Goal: Find specific page/section: Find specific page/section

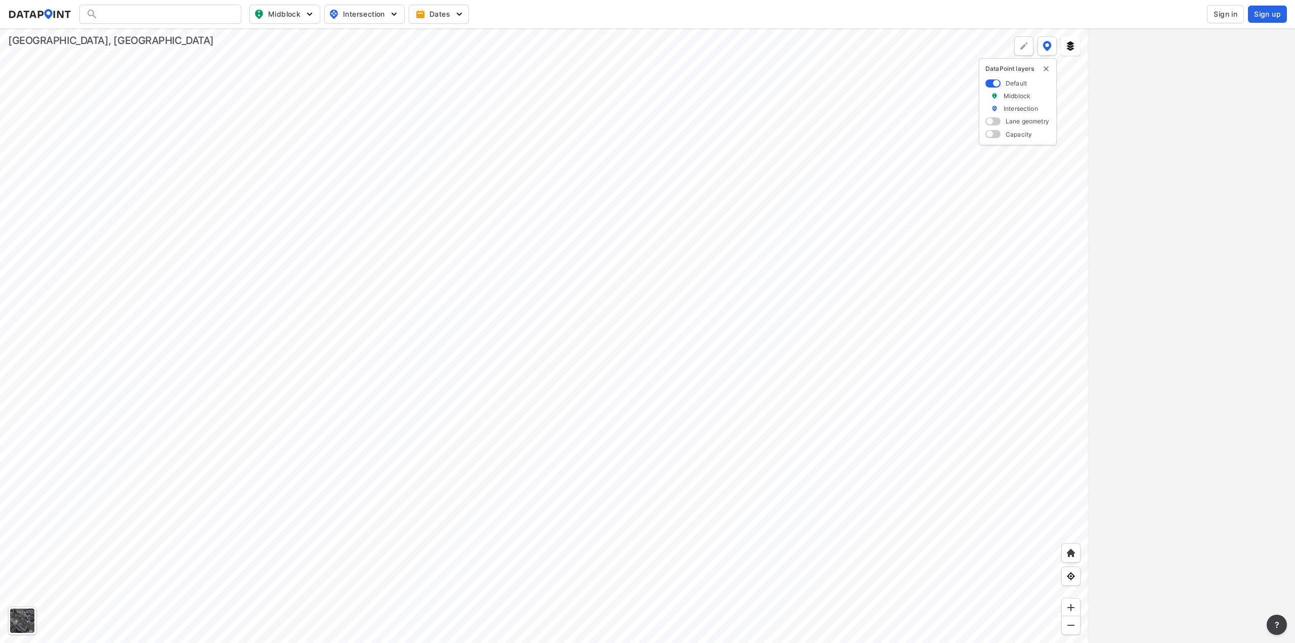
click at [744, 405] on div at bounding box center [544, 335] width 1088 height 614
click at [721, 267] on div at bounding box center [544, 335] width 1088 height 614
click at [735, 311] on div at bounding box center [544, 335] width 1088 height 614
click at [756, 347] on div at bounding box center [544, 335] width 1088 height 614
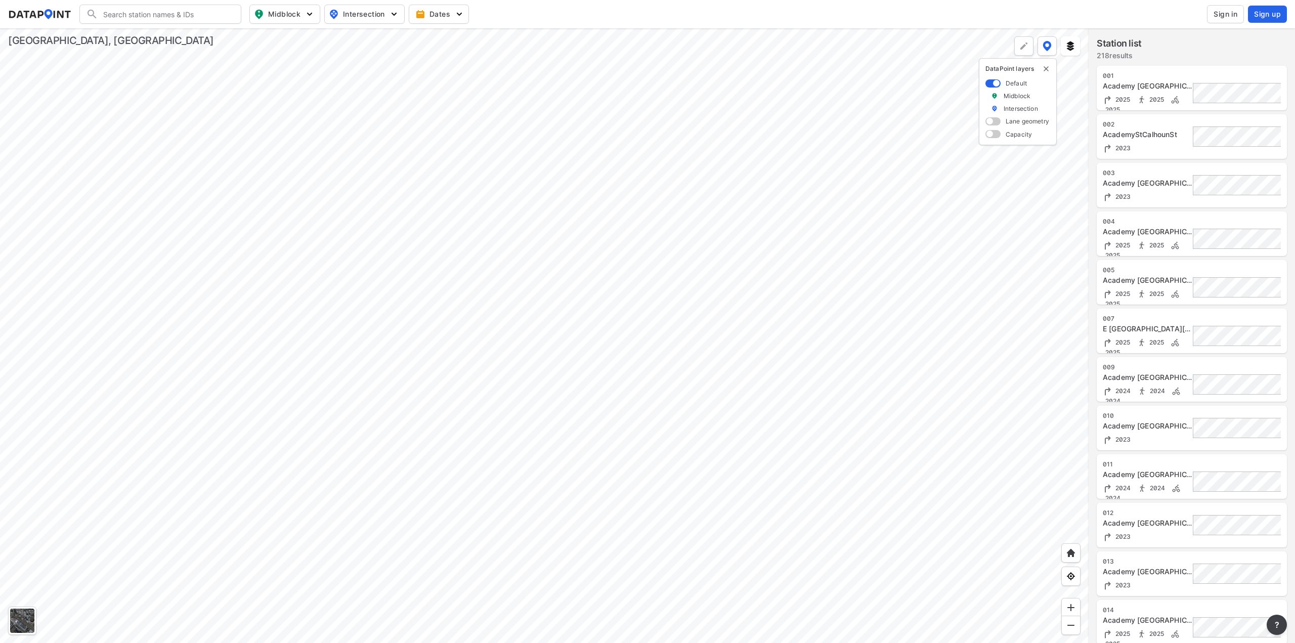
click at [749, 340] on div at bounding box center [544, 335] width 1088 height 614
click at [821, 368] on div at bounding box center [544, 335] width 1088 height 614
click at [816, 289] on div at bounding box center [544, 335] width 1088 height 614
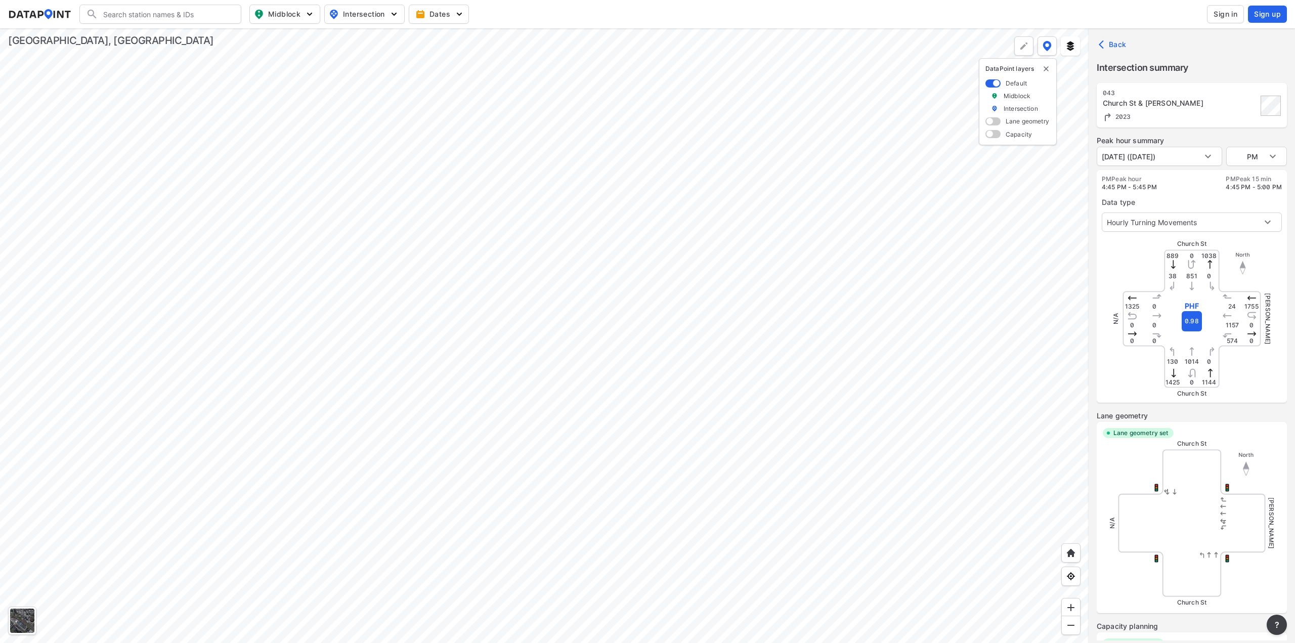
type input "3329"
click at [1246, 161] on body "Search Please enter a search term. Midblock Intersection Dates Sign in Sign up …" at bounding box center [647, 321] width 1295 height 643
click at [1239, 125] on li "AM" at bounding box center [1256, 117] width 61 height 19
drag, startPoint x: 1233, startPoint y: 183, endPoint x: 1261, endPoint y: 189, distance: 28.6
click at [1261, 189] on div "AM Peak 15 min 7:45 AM - 8:00 AM" at bounding box center [1245, 183] width 72 height 16
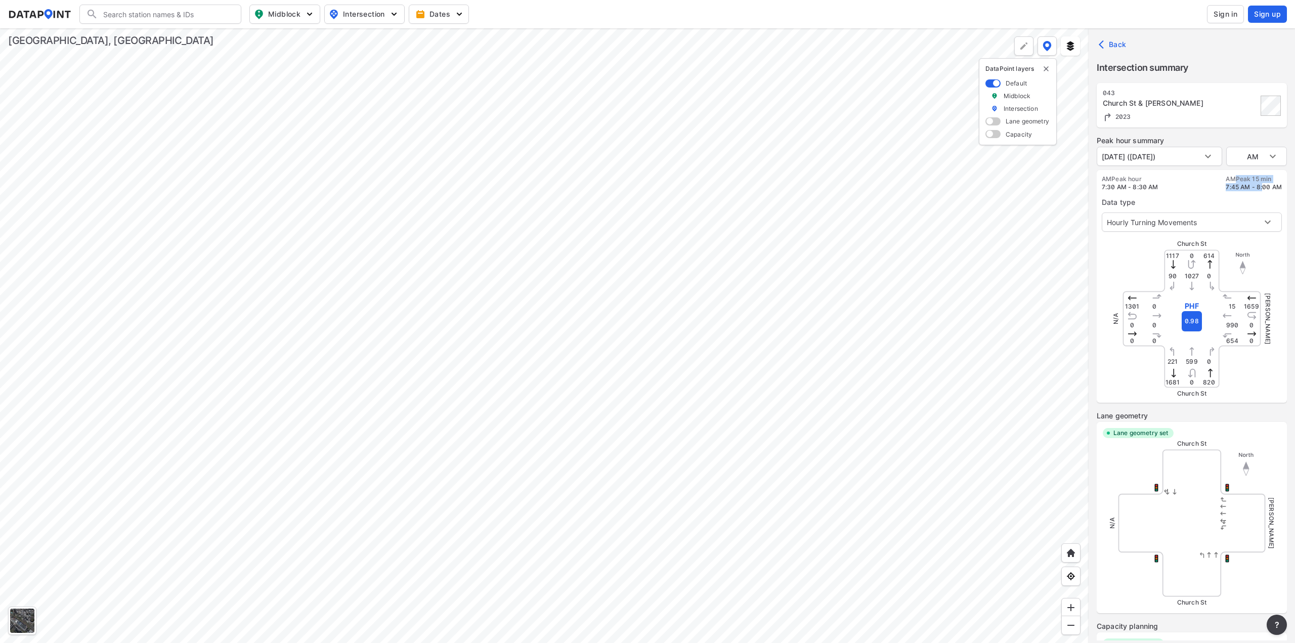
click at [1261, 189] on span "7:45 AM - 8:00 AM" at bounding box center [1253, 187] width 56 height 8
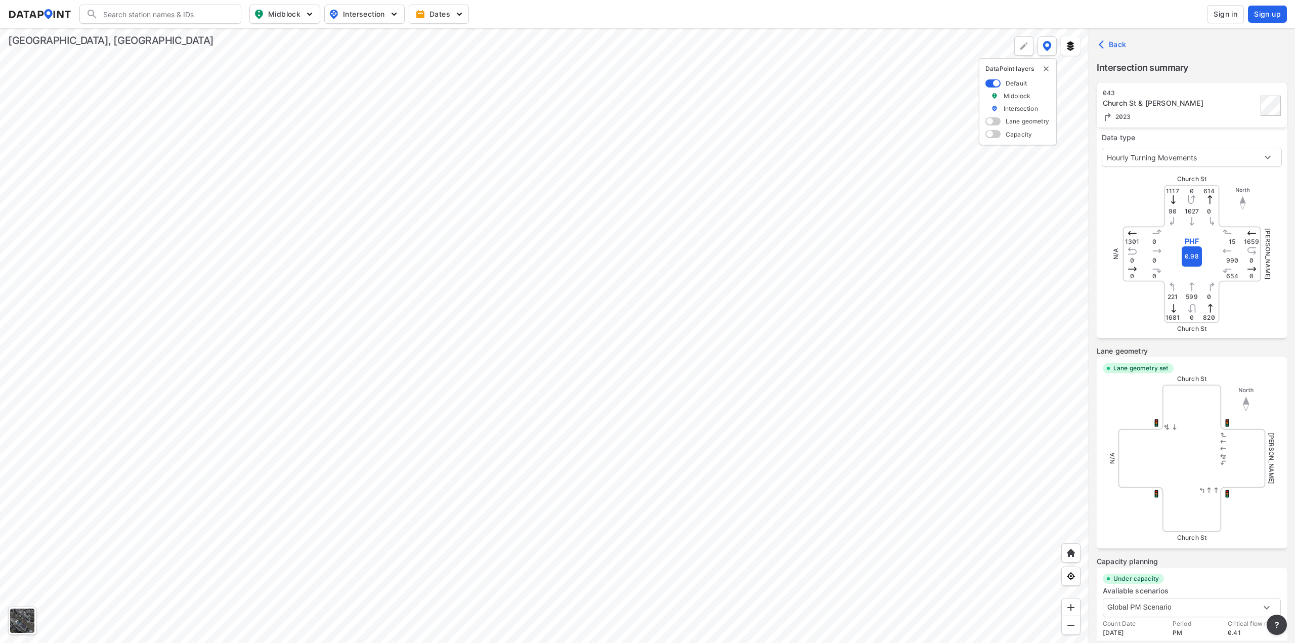
scroll to position [20, 0]
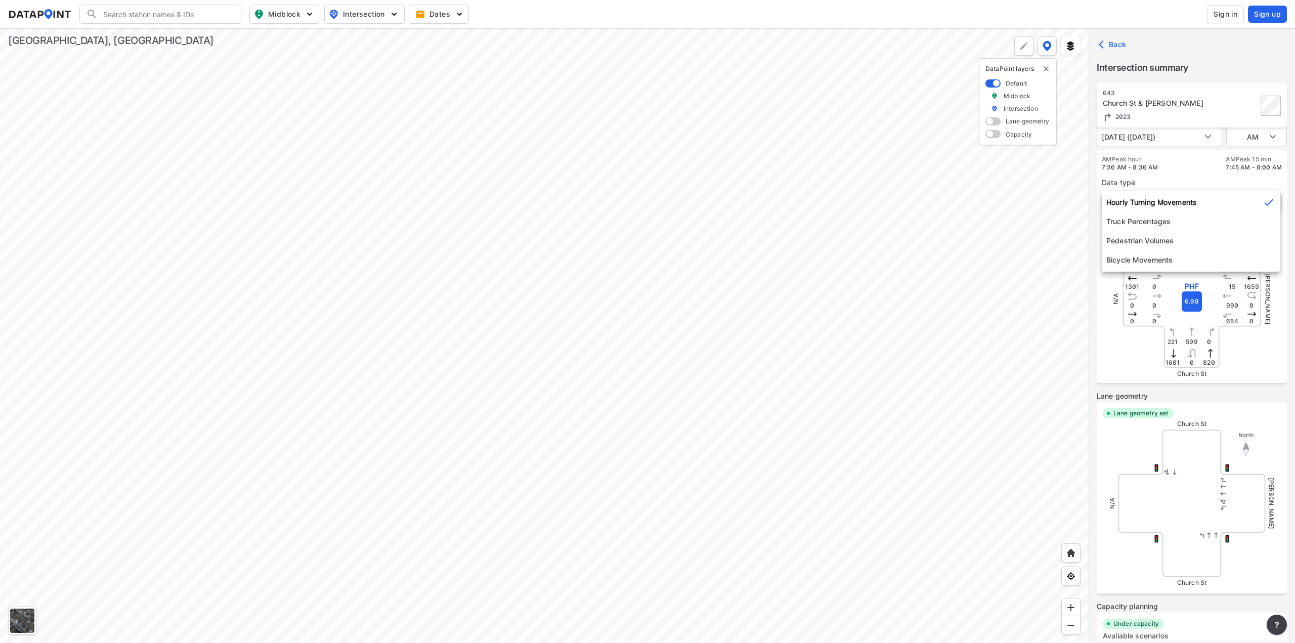
click at [1202, 205] on body "Search Please enter a search term. Midblock Intersection Dates Sign in Sign up …" at bounding box center [647, 321] width 1295 height 643
click at [1202, 206] on li "Hourly Turning Movements" at bounding box center [1190, 202] width 178 height 19
click at [1196, 476] on div "Beattie Pl" at bounding box center [1231, 503] width 81 height 81
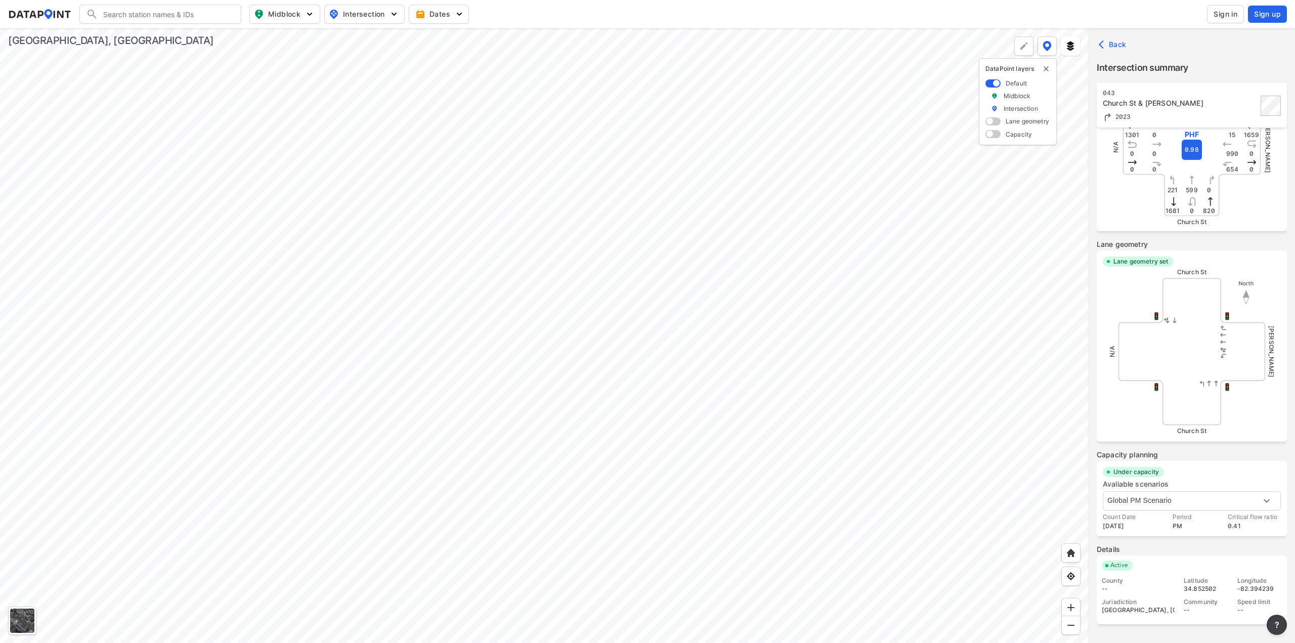
scroll to position [0, 0]
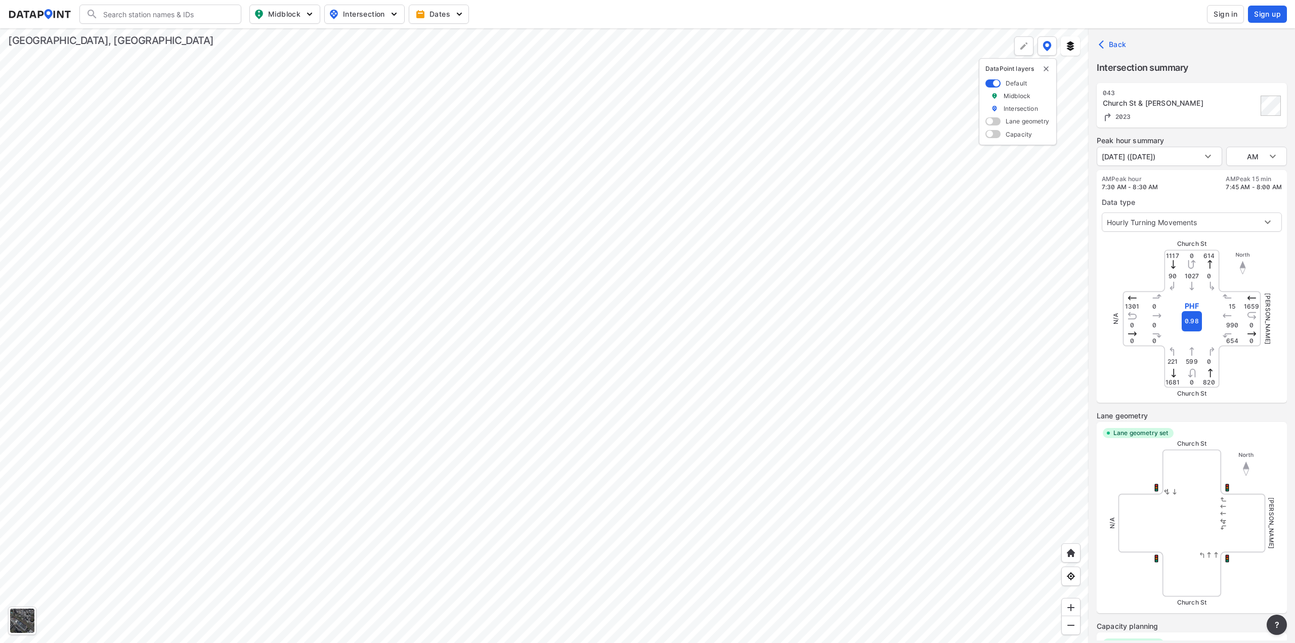
click at [803, 238] on div at bounding box center [544, 335] width 1088 height 614
type input "PM"
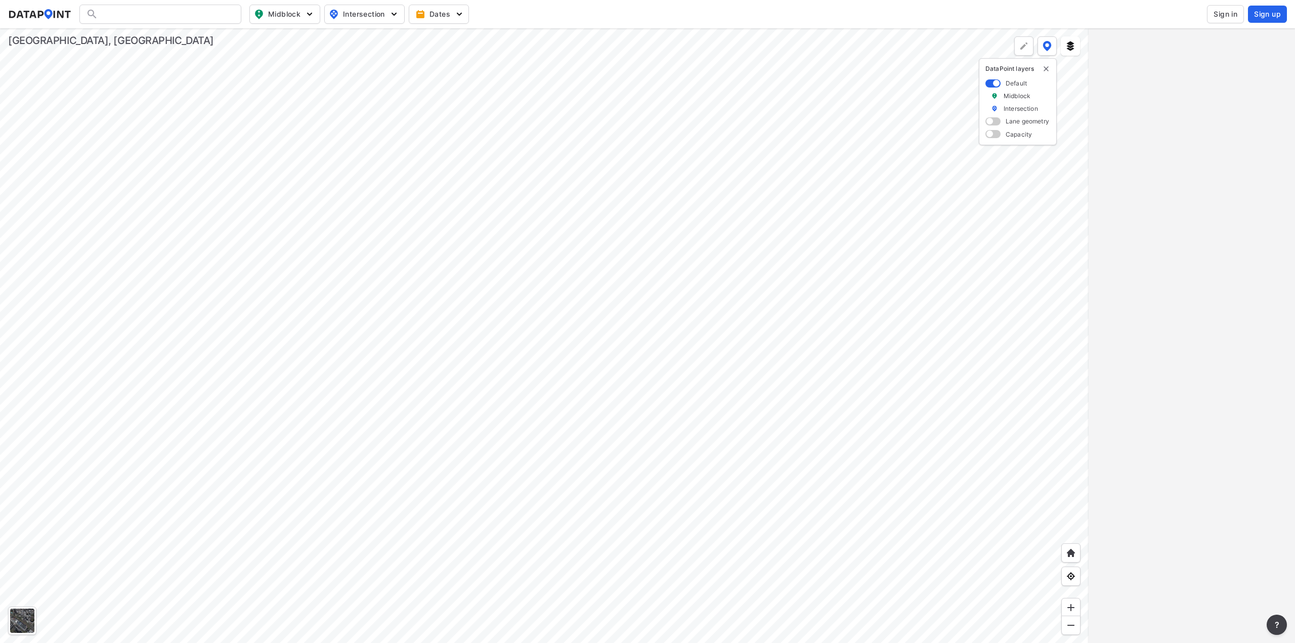
click at [631, 414] on div at bounding box center [544, 335] width 1088 height 614
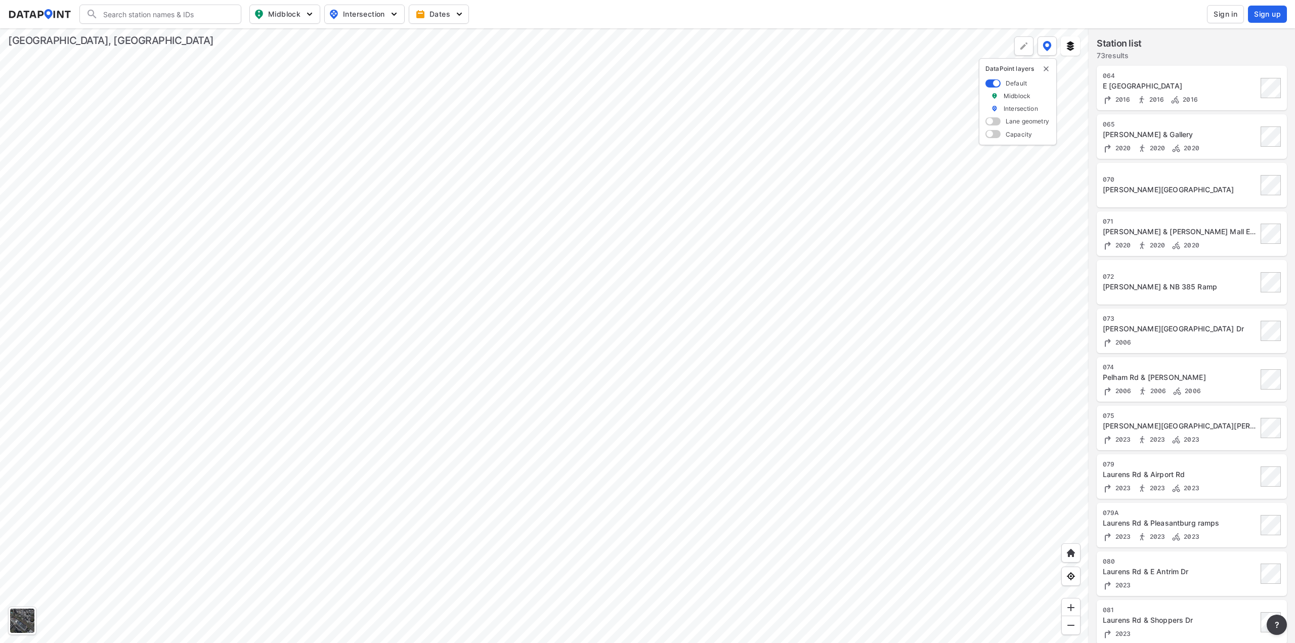
click at [481, 421] on div at bounding box center [544, 335] width 1088 height 614
click at [520, 182] on div at bounding box center [544, 335] width 1088 height 614
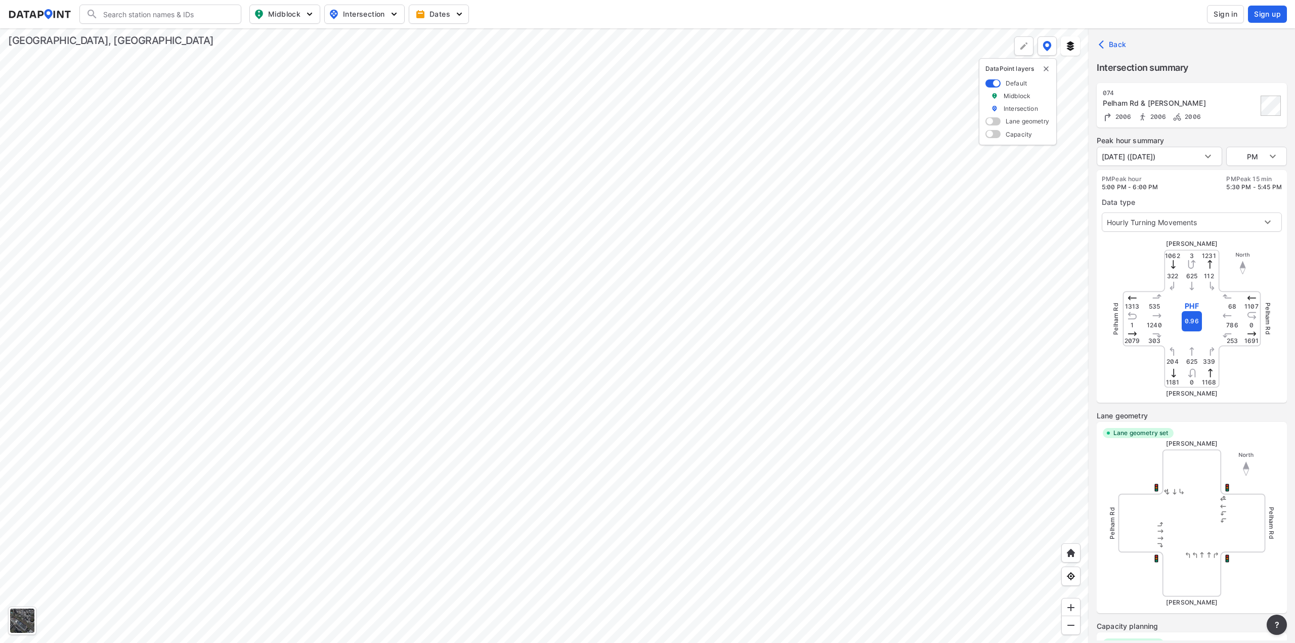
type input "2374"
click at [1170, 159] on body "Search Please enter a search term. Midblock Intersection Dates Sign in Sign up …" at bounding box center [647, 321] width 1295 height 643
click at [1159, 159] on li "[DATE] ([DATE])" at bounding box center [1127, 156] width 63 height 19
click at [1212, 158] on body "Search Please enter a search term. Midblock Intersection Dates Sign in Sign up …" at bounding box center [647, 321] width 1295 height 643
click at [1159, 158] on li "[DATE] ([DATE])" at bounding box center [1127, 156] width 63 height 19
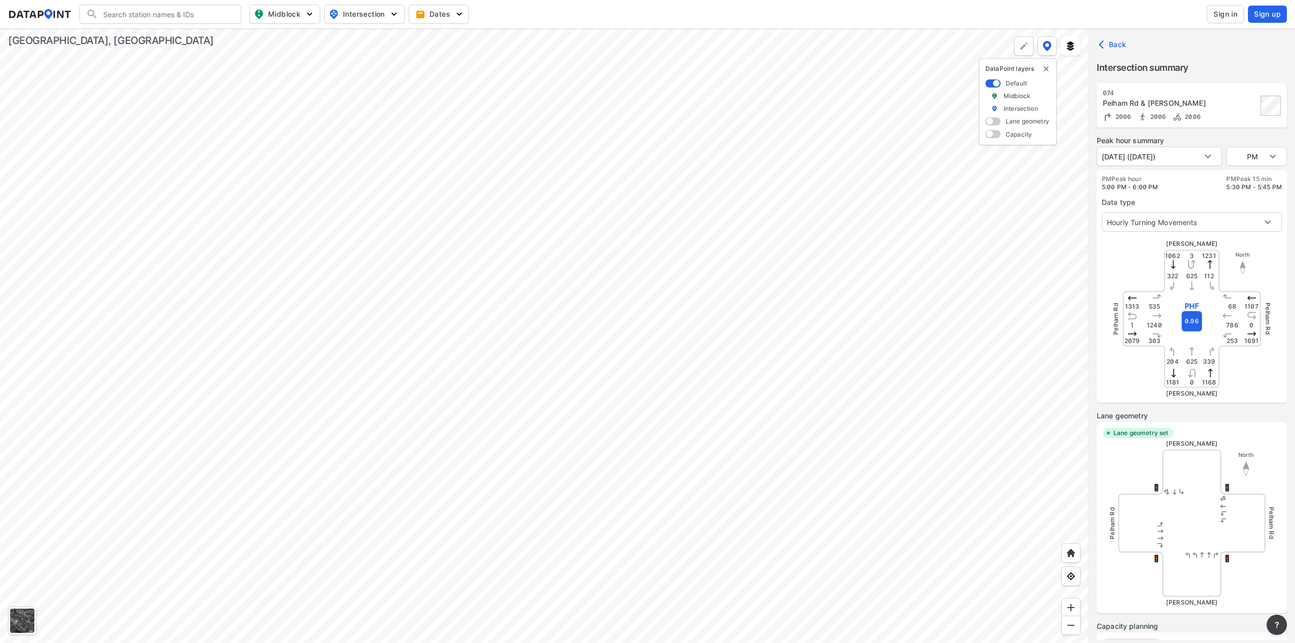
click at [520, 226] on div at bounding box center [544, 335] width 1088 height 614
click at [529, 233] on div at bounding box center [544, 335] width 1088 height 614
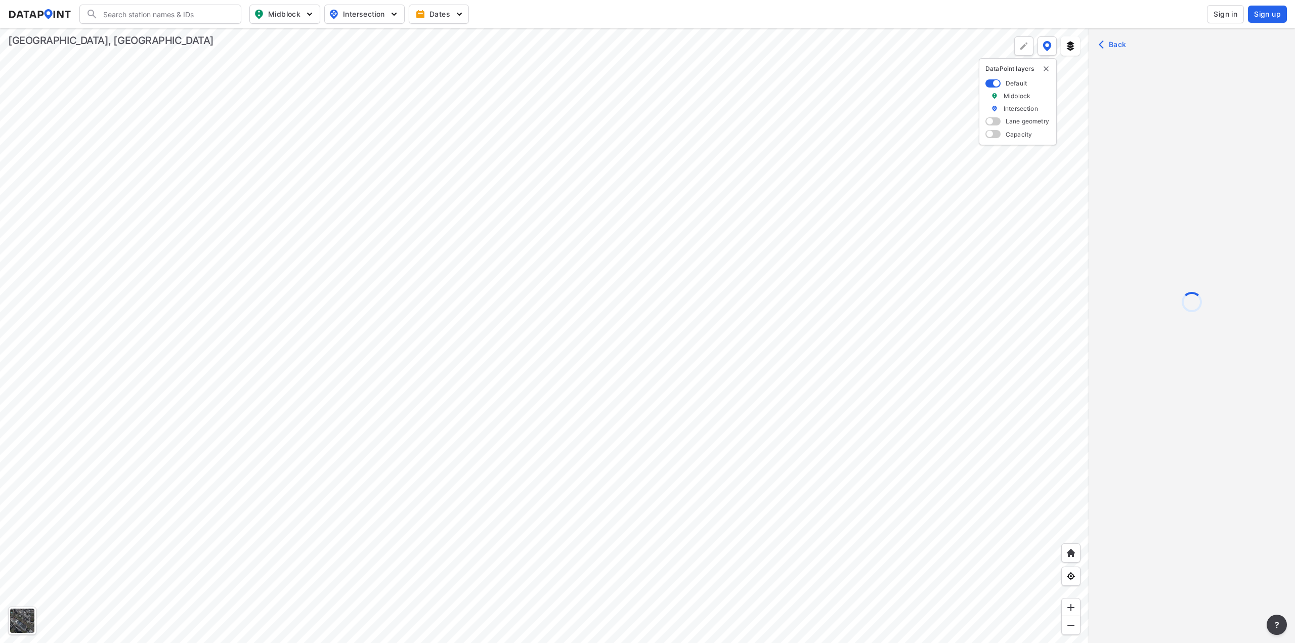
click at [524, 237] on div at bounding box center [544, 335] width 1088 height 614
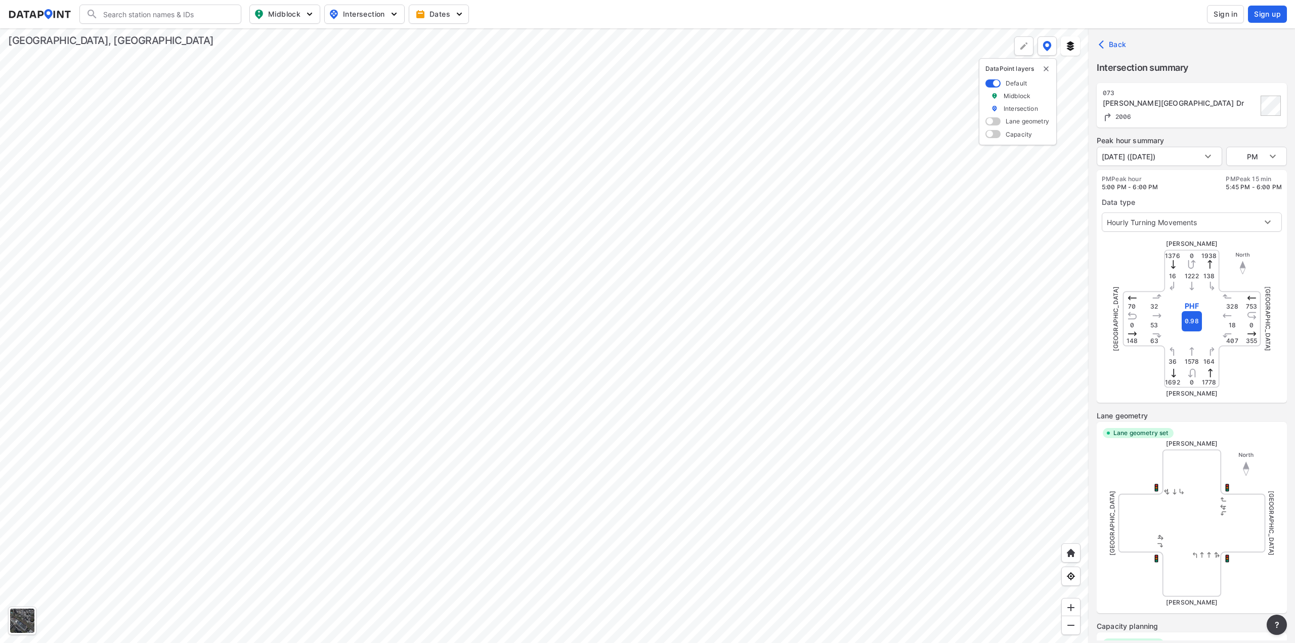
type input "3206"
click at [629, 363] on div at bounding box center [544, 335] width 1088 height 614
